Goal: Task Accomplishment & Management: Manage account settings

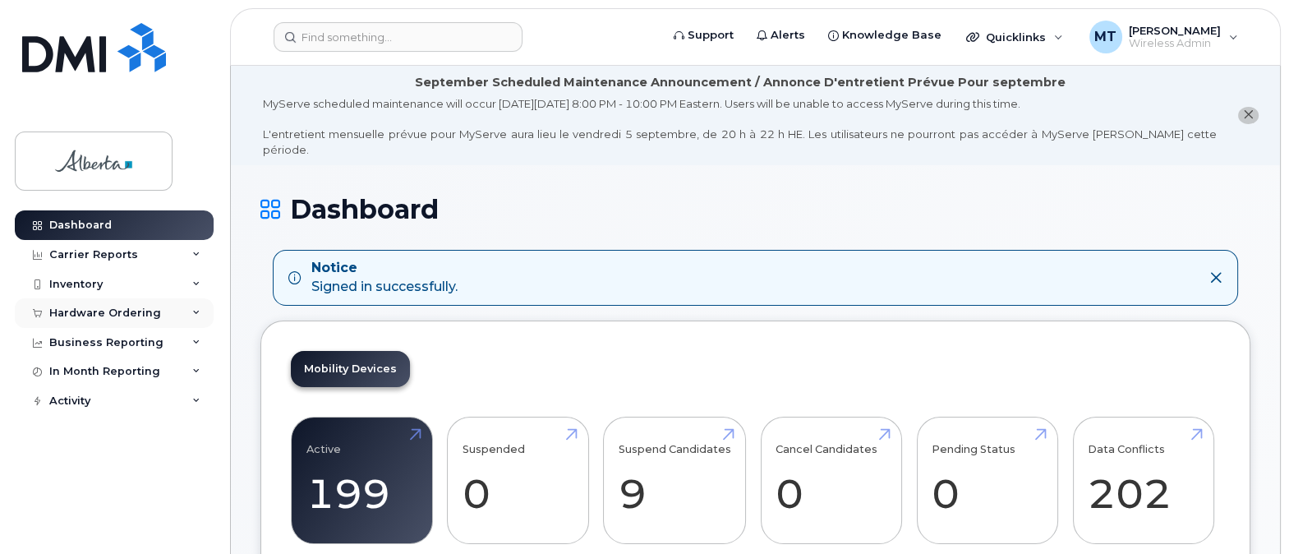
click at [67, 311] on div "Hardware Ordering" at bounding box center [105, 313] width 112 height 13
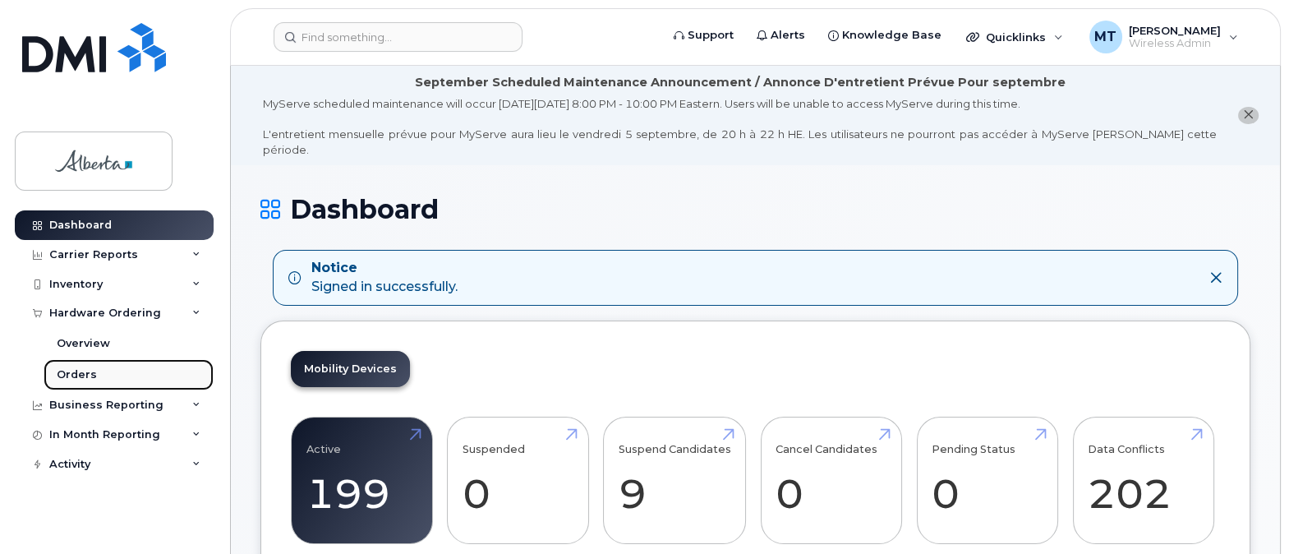
click at [67, 367] on div "Orders" at bounding box center [77, 374] width 40 height 15
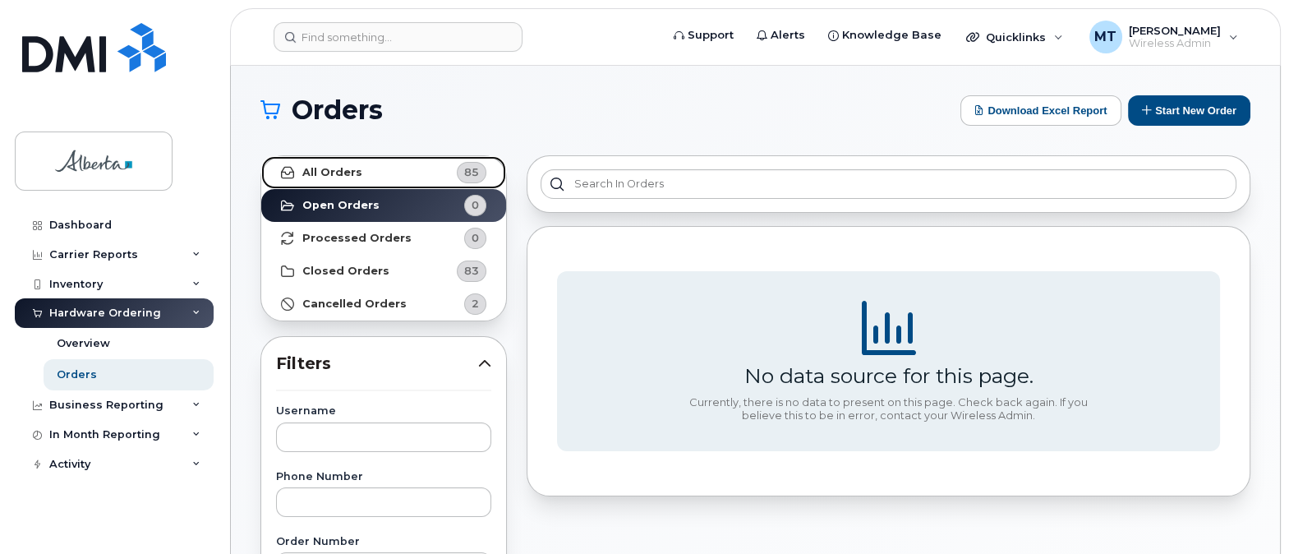
click at [374, 173] on link "All Orders 85" at bounding box center [383, 172] width 245 height 33
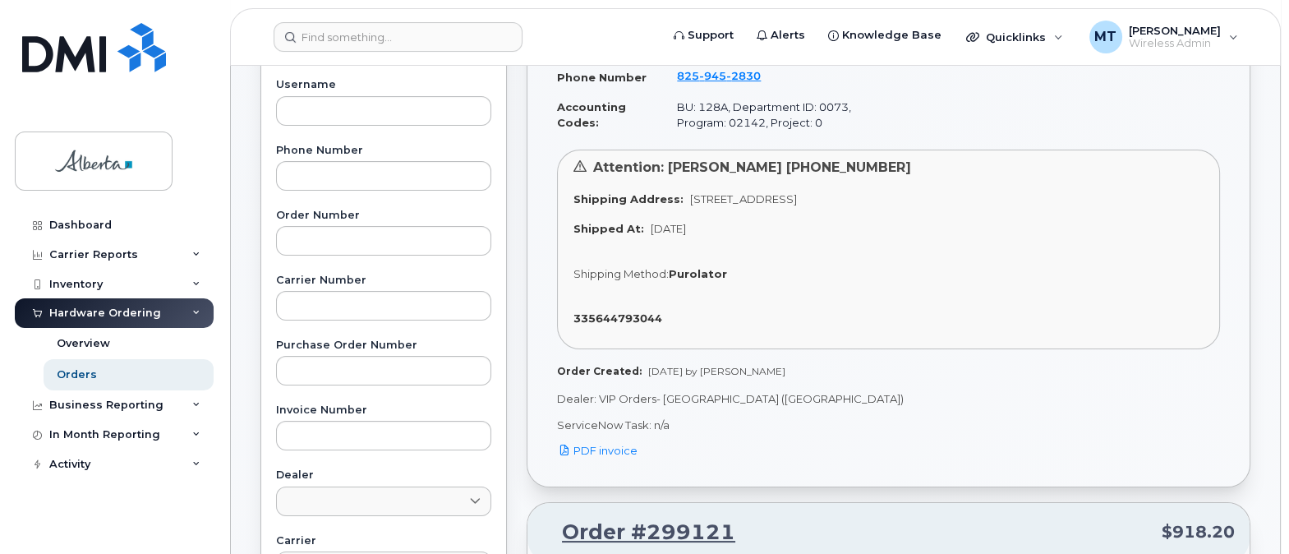
scroll to position [339, 0]
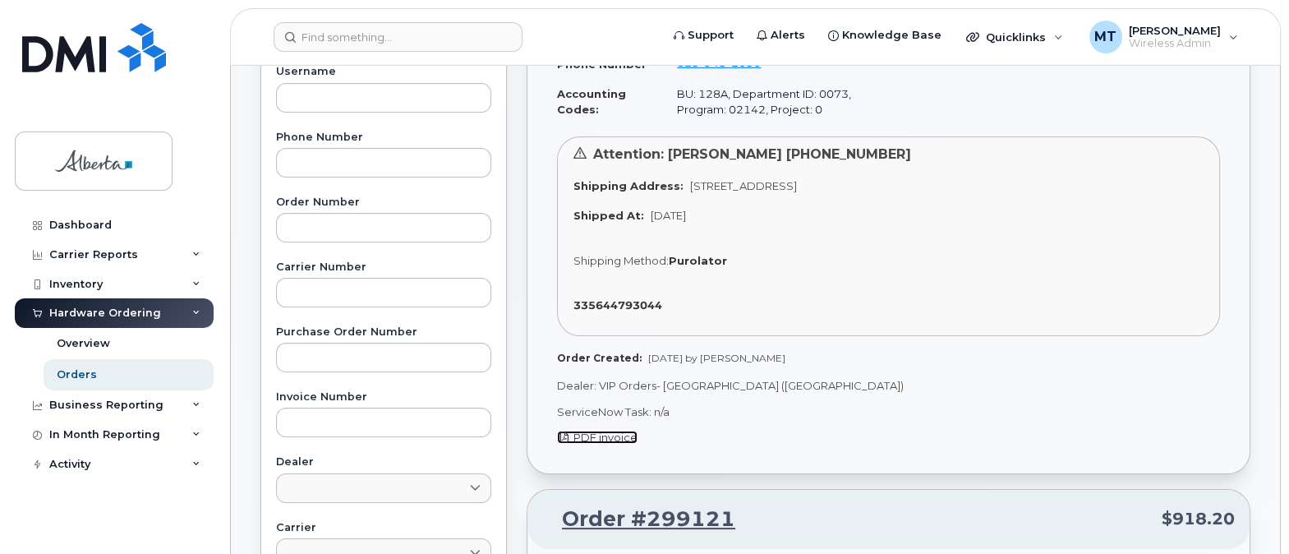
click at [611, 432] on span "PDF invoice" at bounding box center [606, 437] width 64 height 13
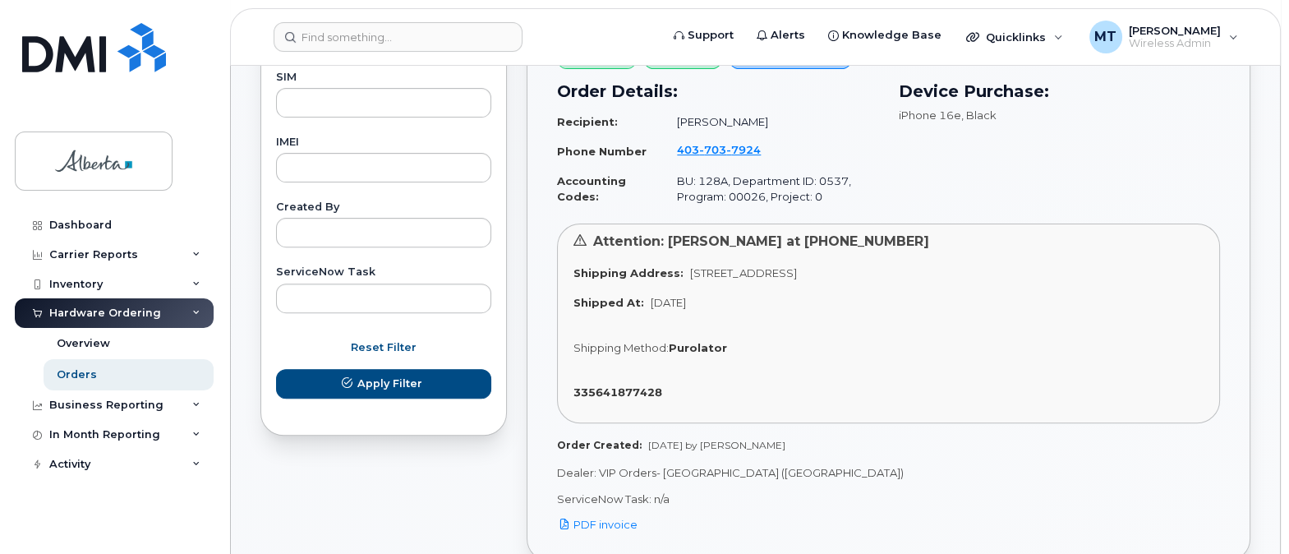
scroll to position [866, 0]
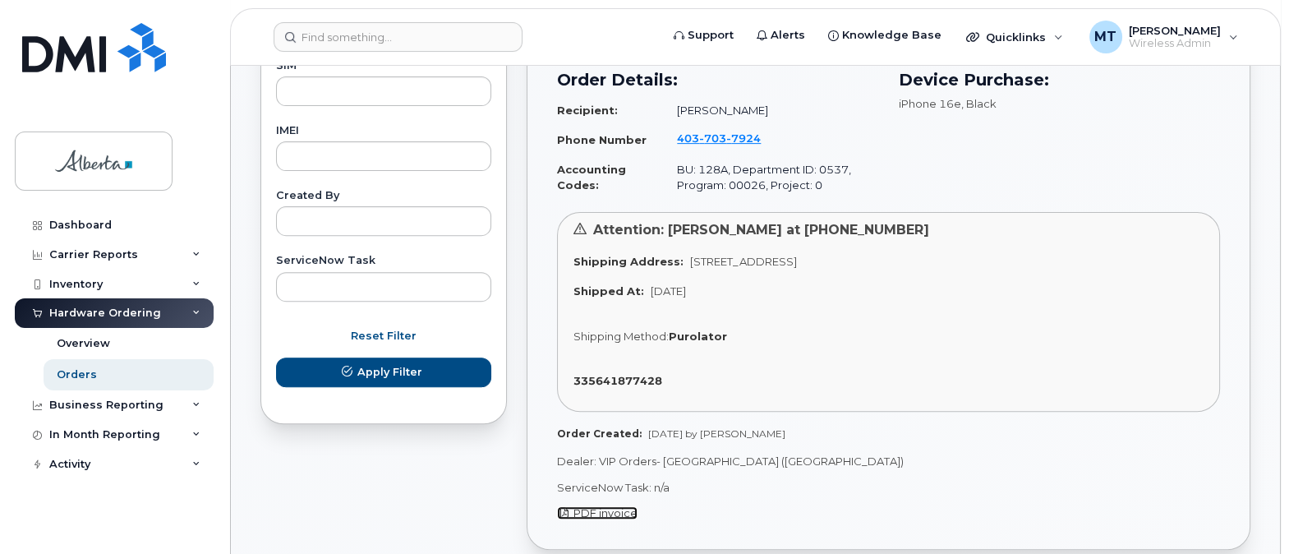
click at [615, 506] on span "PDF invoice" at bounding box center [606, 512] width 64 height 13
click at [1214, 34] on span "[PERSON_NAME]" at bounding box center [1175, 30] width 92 height 13
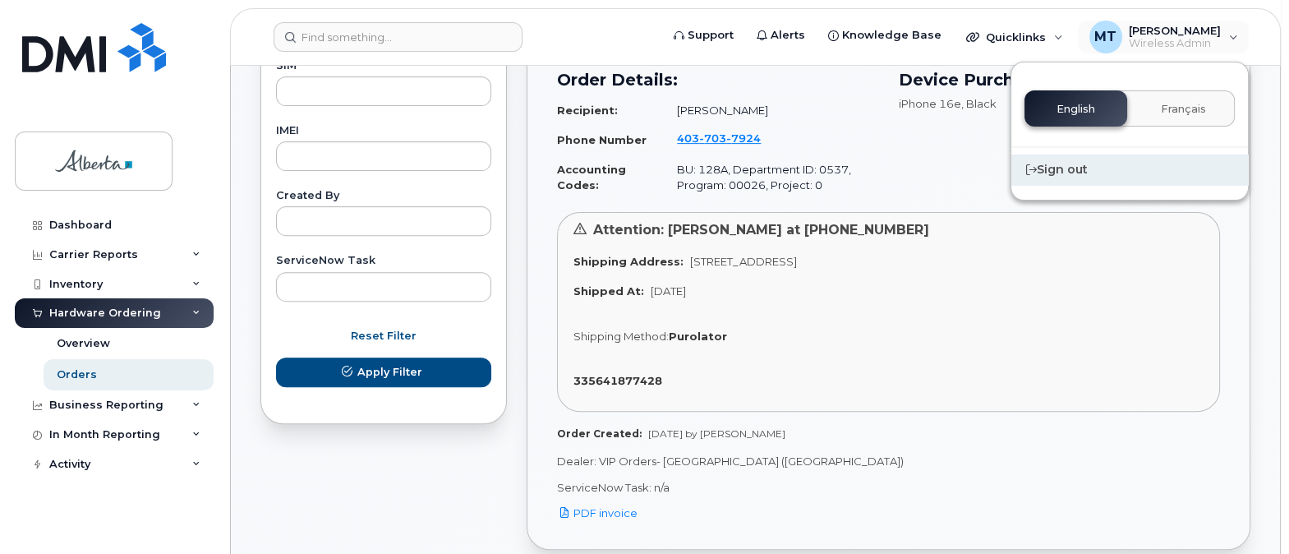
click at [1075, 163] on div "Sign out" at bounding box center [1130, 170] width 237 height 30
